Goal: Navigation & Orientation: Find specific page/section

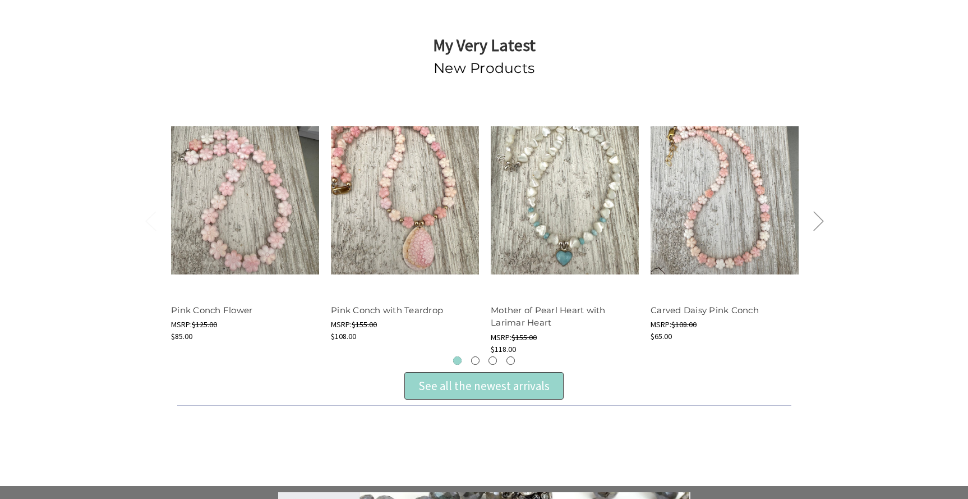
scroll to position [278, 0]
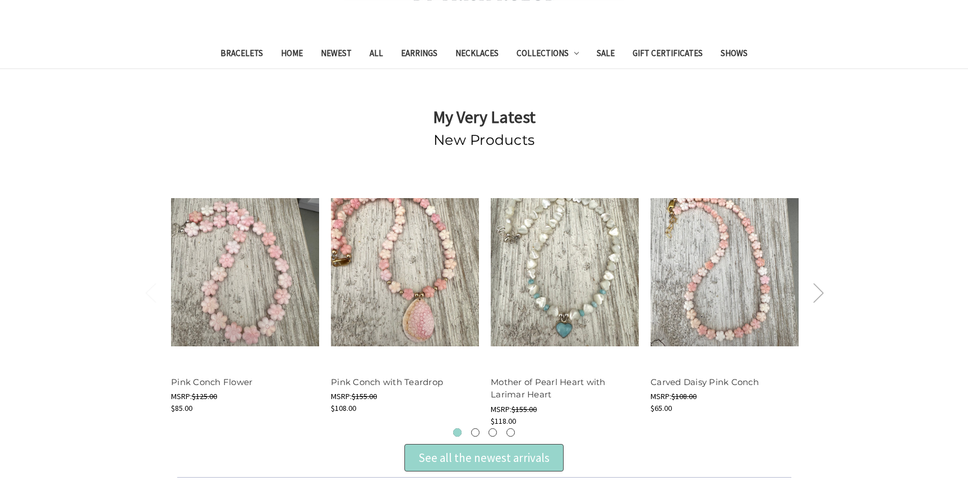
click at [818, 284] on button "Next" at bounding box center [818, 292] width 22 height 34
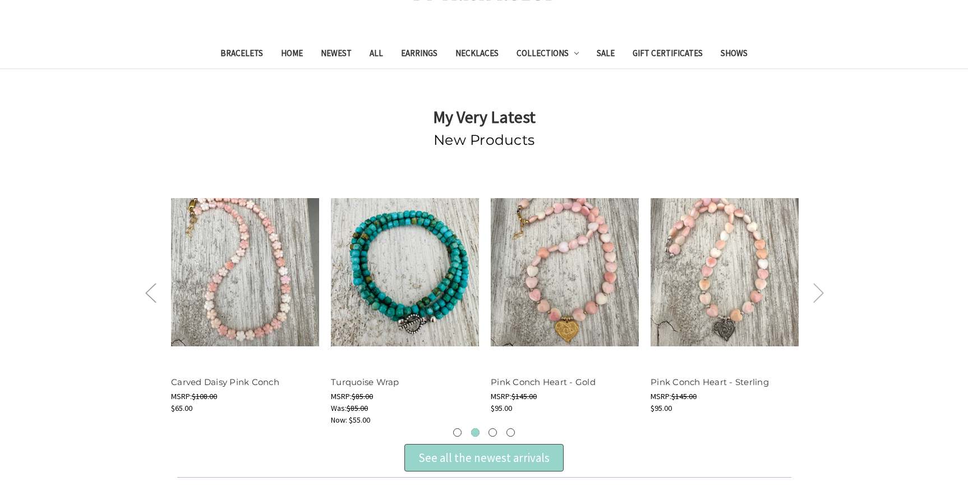
click at [818, 284] on button "Next" at bounding box center [818, 292] width 22 height 34
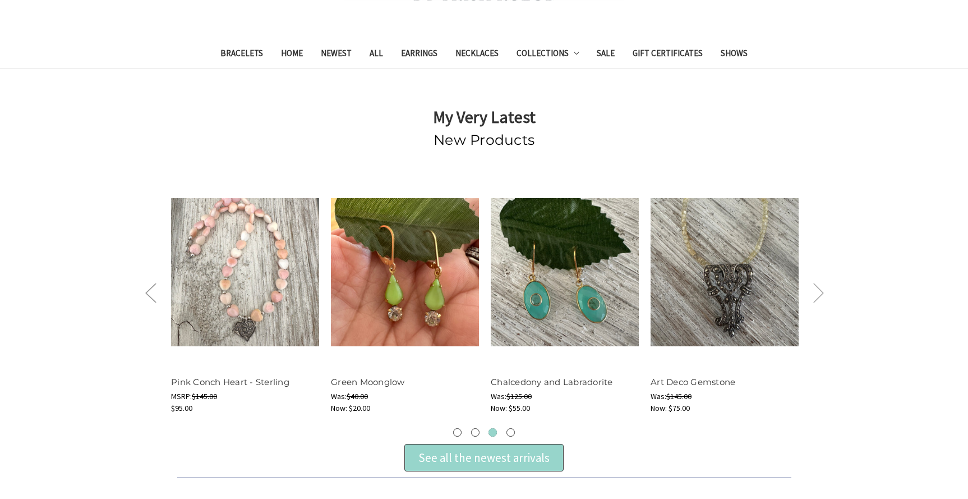
click at [818, 284] on button "Next" at bounding box center [818, 292] width 22 height 34
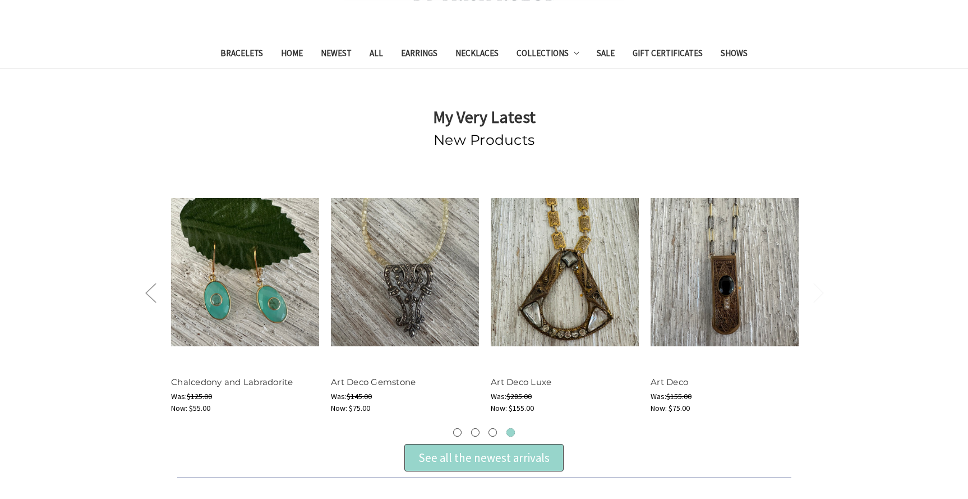
click at [818, 284] on button "Next" at bounding box center [818, 292] width 22 height 34
click at [476, 48] on link "Necklaces" at bounding box center [477, 54] width 61 height 27
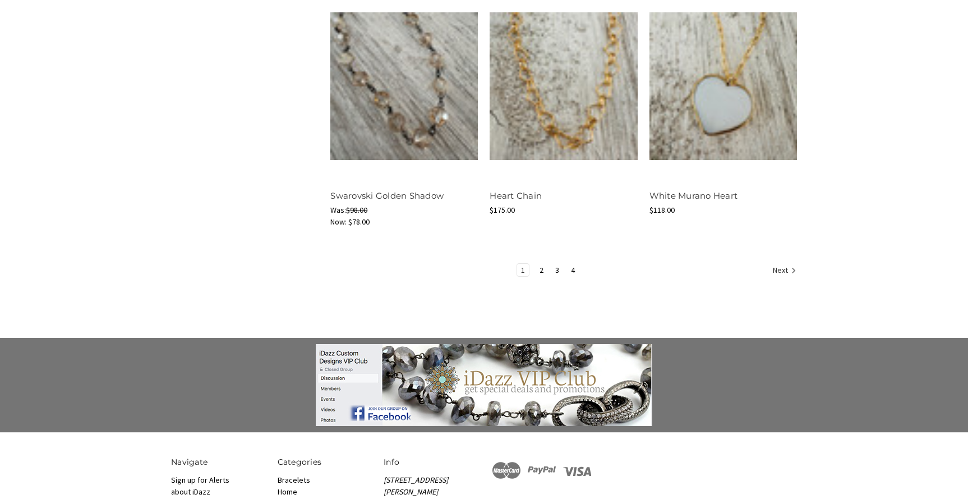
scroll to position [1402, 0]
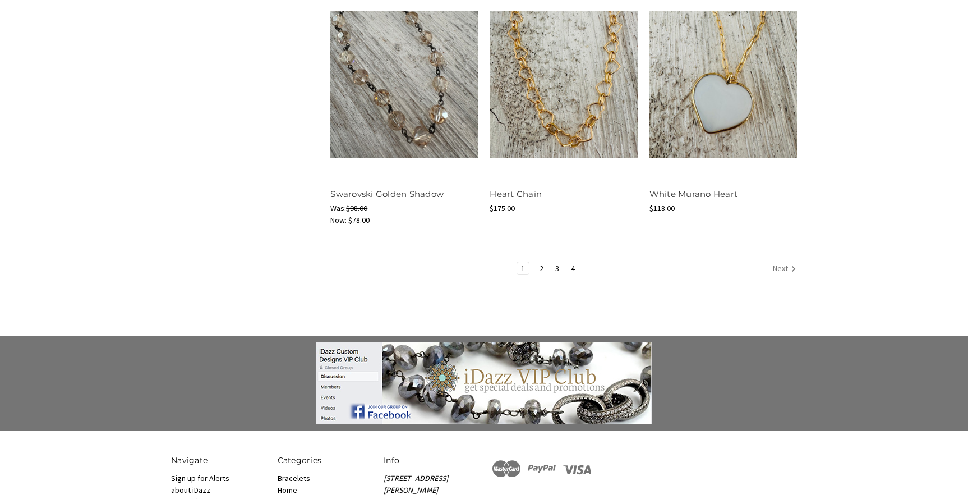
click at [775, 270] on link "Next" at bounding box center [782, 269] width 27 height 15
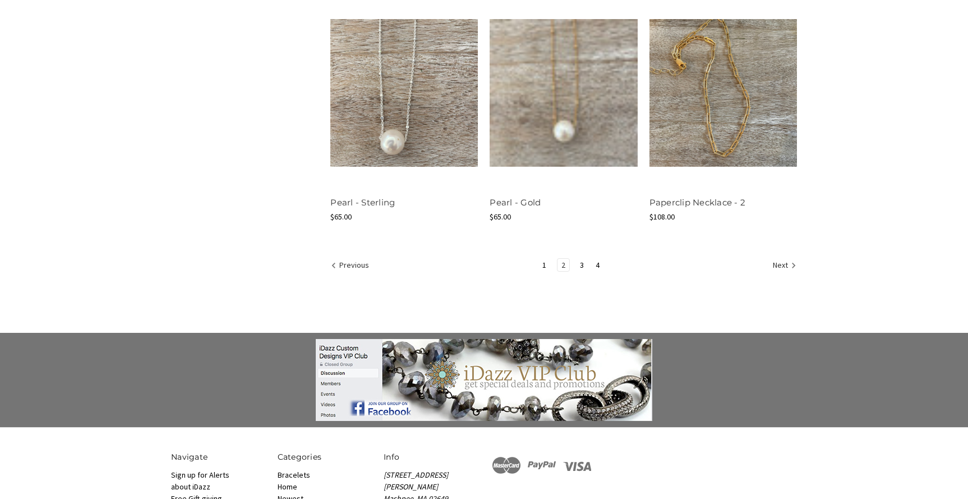
scroll to position [1456, 0]
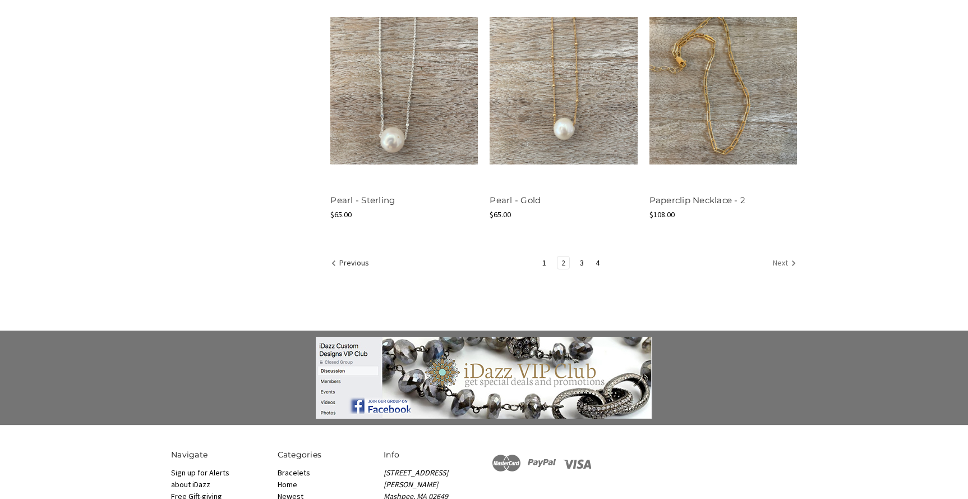
click at [787, 263] on link "Next" at bounding box center [782, 263] width 27 height 15
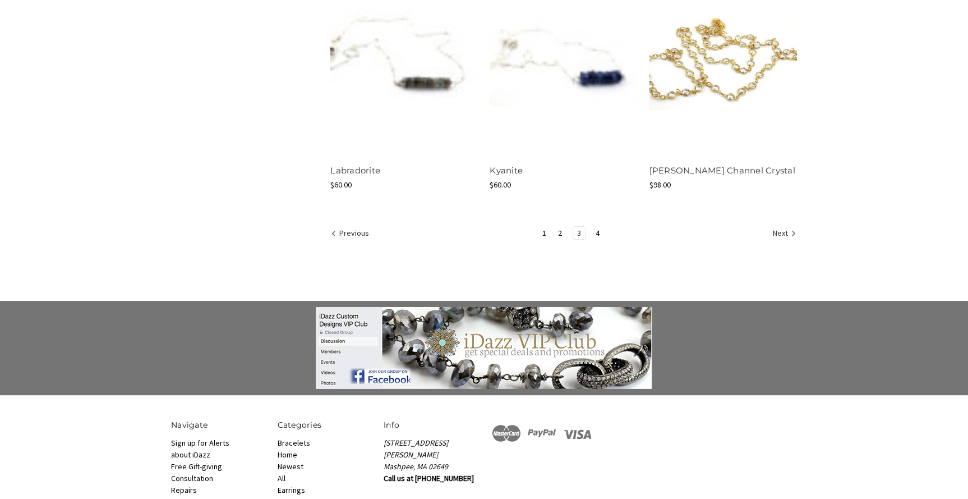
scroll to position [1489, 0]
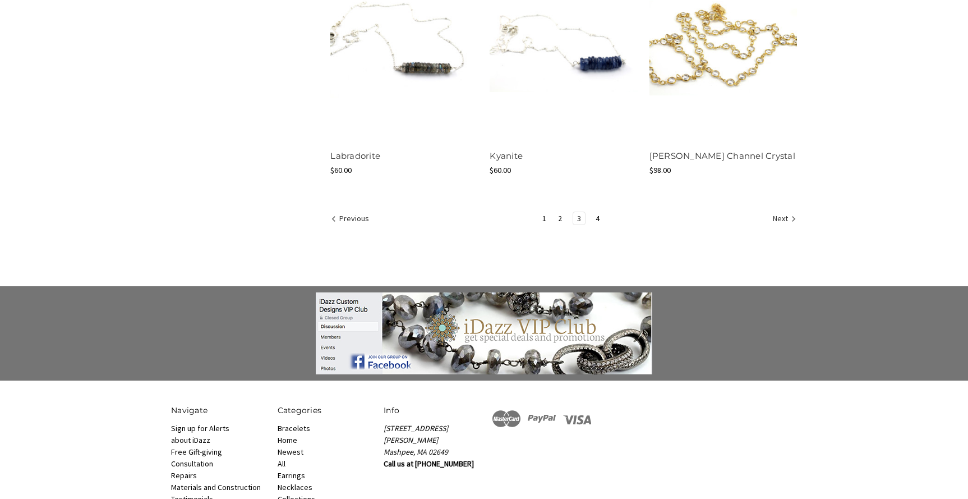
click at [775, 218] on link "Next" at bounding box center [782, 219] width 27 height 15
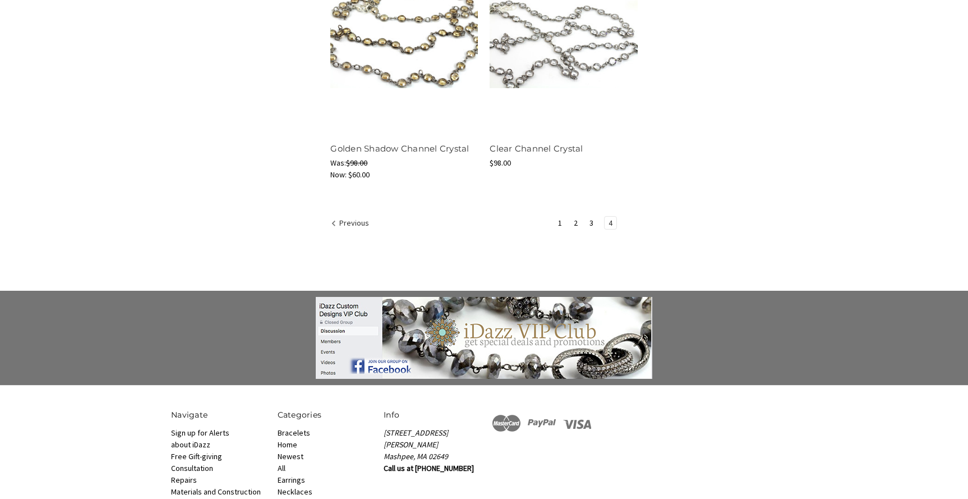
scroll to position [845, 0]
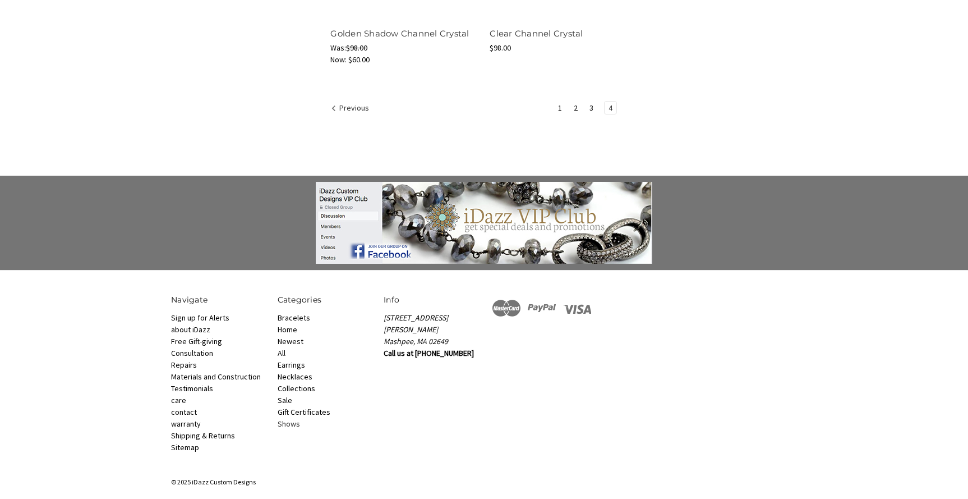
click at [291, 423] on link "Shows" at bounding box center [289, 423] width 22 height 10
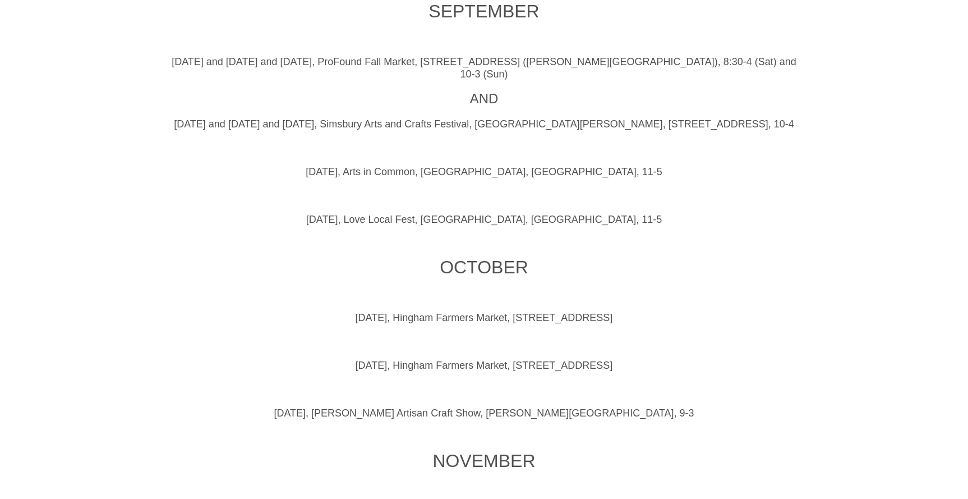
scroll to position [606, 0]
